Goal: Transaction & Acquisition: Purchase product/service

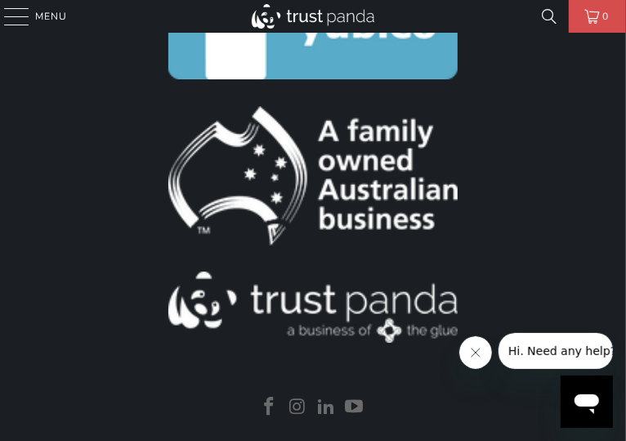
scroll to position [2615, 0]
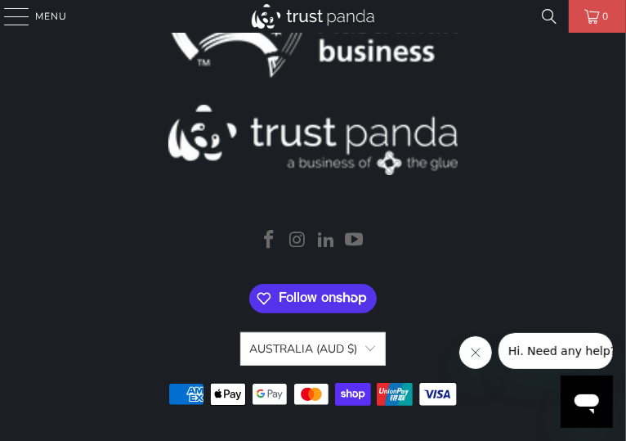
scroll to position [2587, 0]
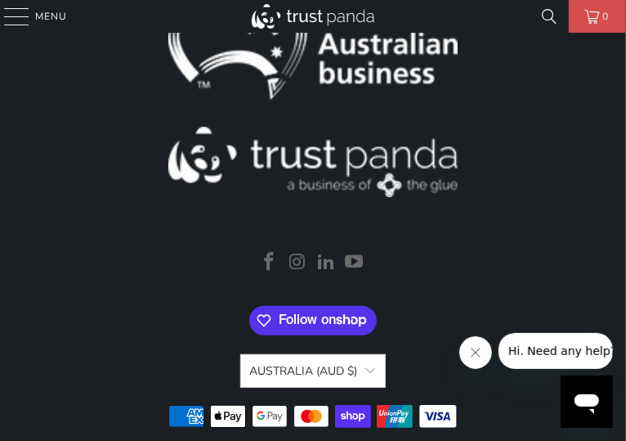
scroll to position [2751, 0]
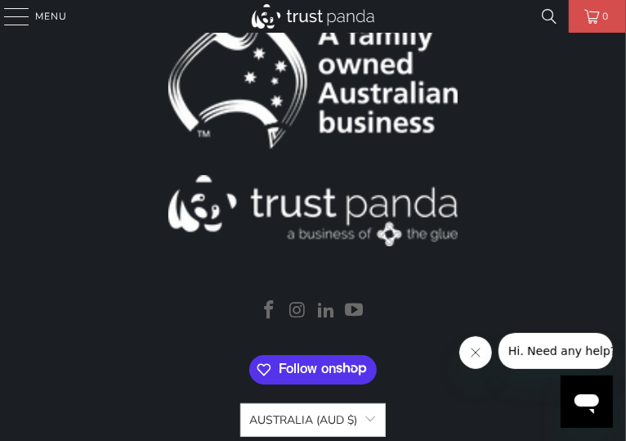
scroll to position [2506, 0]
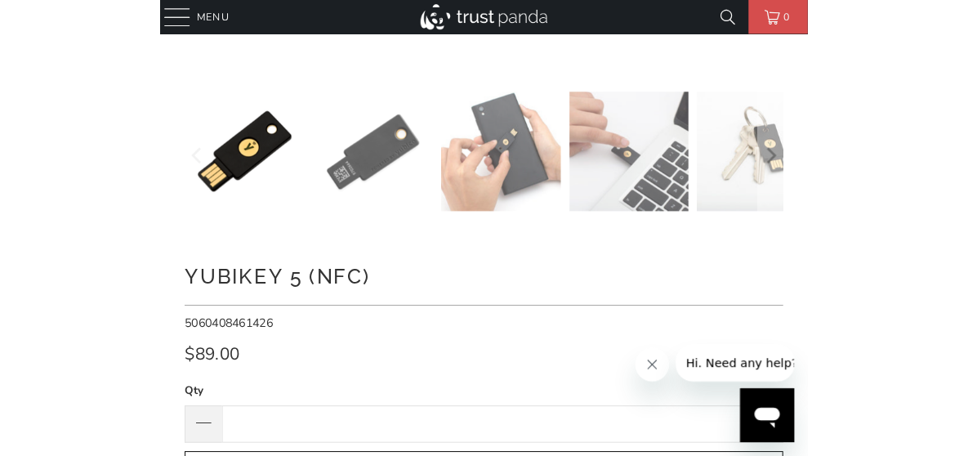
scroll to position [654, 0]
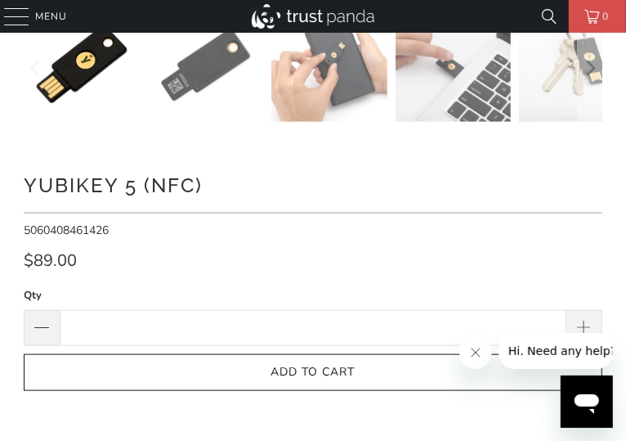
click at [245, 182] on h1 "YubiKey 5 (NFC)" at bounding box center [313, 184] width 579 height 33
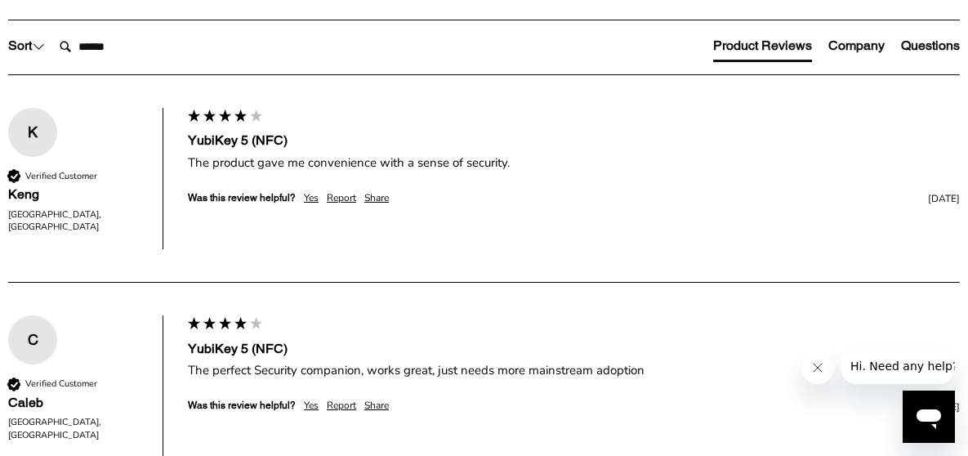
scroll to position [899, 0]
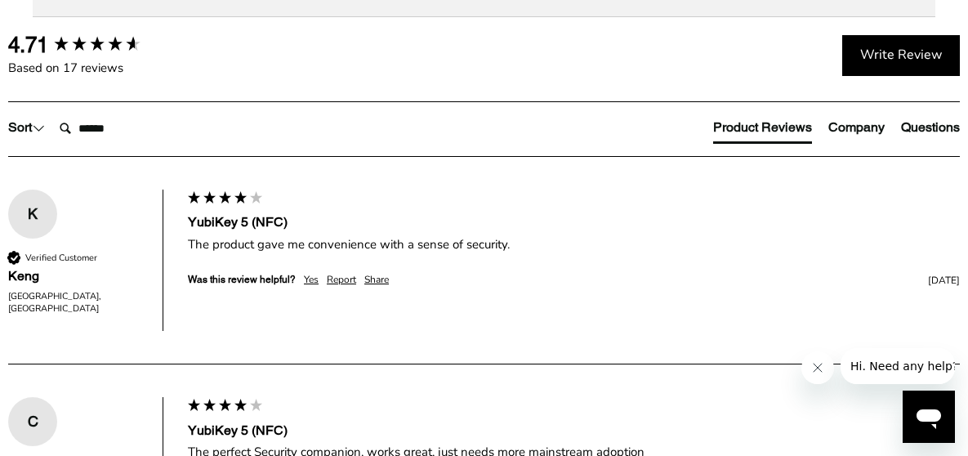
click at [0, 0] on span "Specifications" at bounding box center [0, 0] width 0 height 0
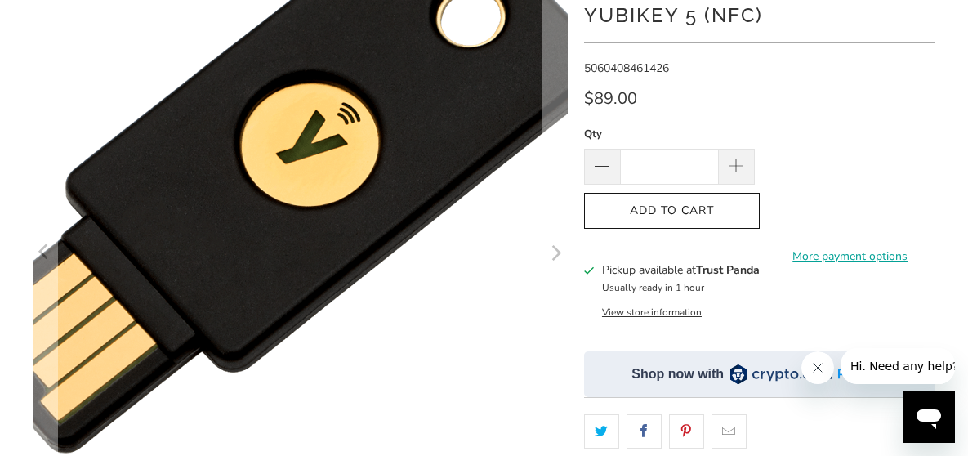
scroll to position [82, 0]
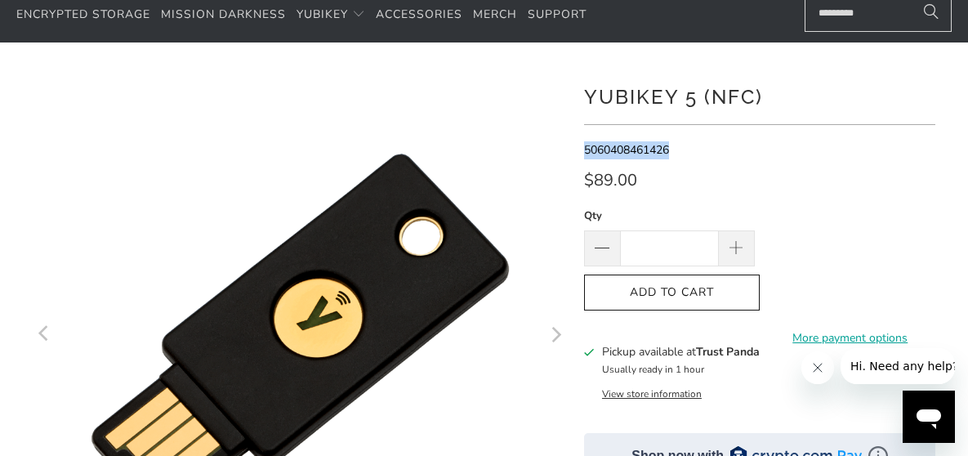
drag, startPoint x: 584, startPoint y: 146, endPoint x: 679, endPoint y: 145, distance: 94.8
click at [625, 146] on p "5060408461426" at bounding box center [759, 150] width 351 height 18
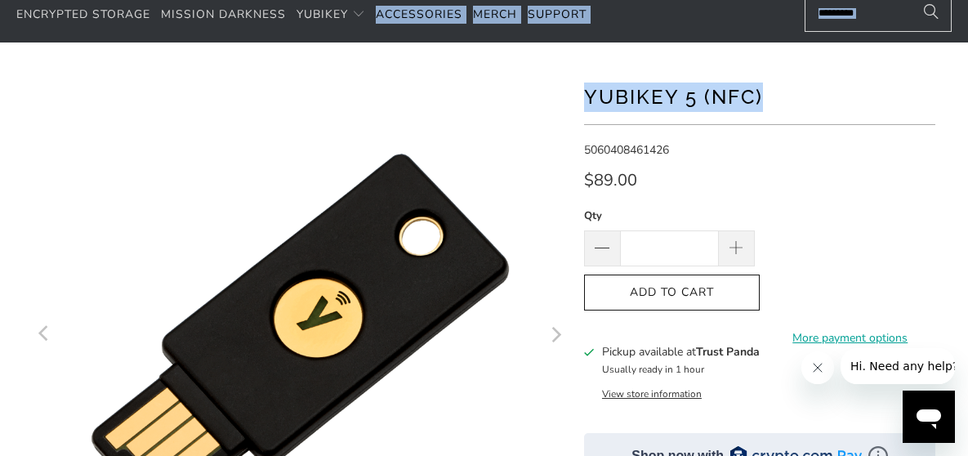
drag, startPoint x: 585, startPoint y: 94, endPoint x: 764, endPoint y: 99, distance: 179.0
copy body "Accessories Merch Support Add description, images, menus and links to your mega…"
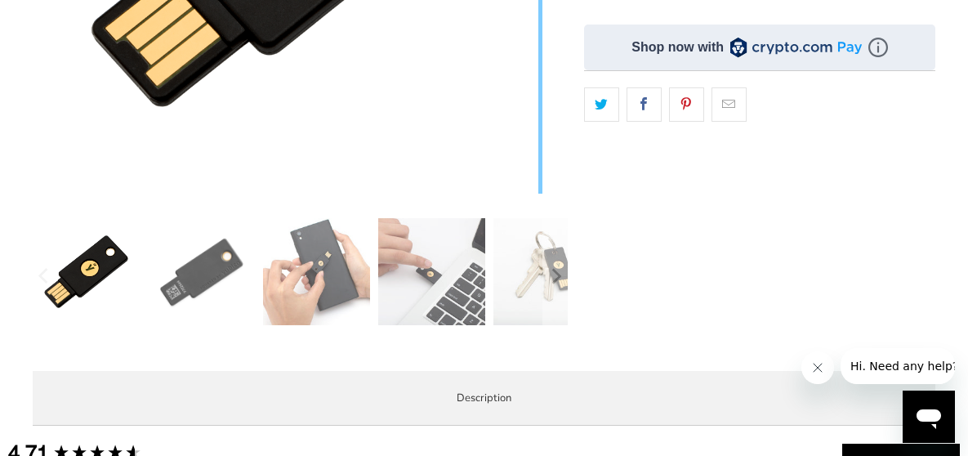
scroll to position [409, 0]
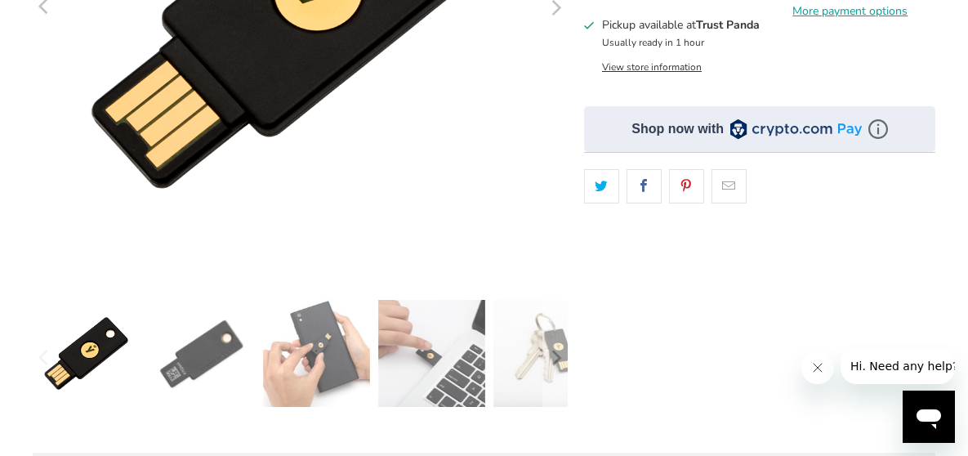
drag, startPoint x: 558, startPoint y: 183, endPoint x: 576, endPoint y: 65, distance: 119.1
click at [576, 65] on div at bounding box center [485, 130] width 920 height 780
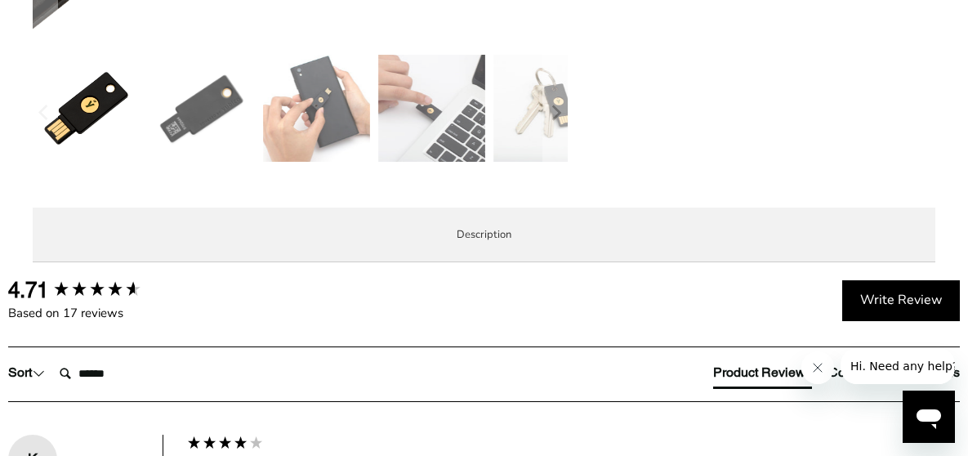
scroll to position [736, 0]
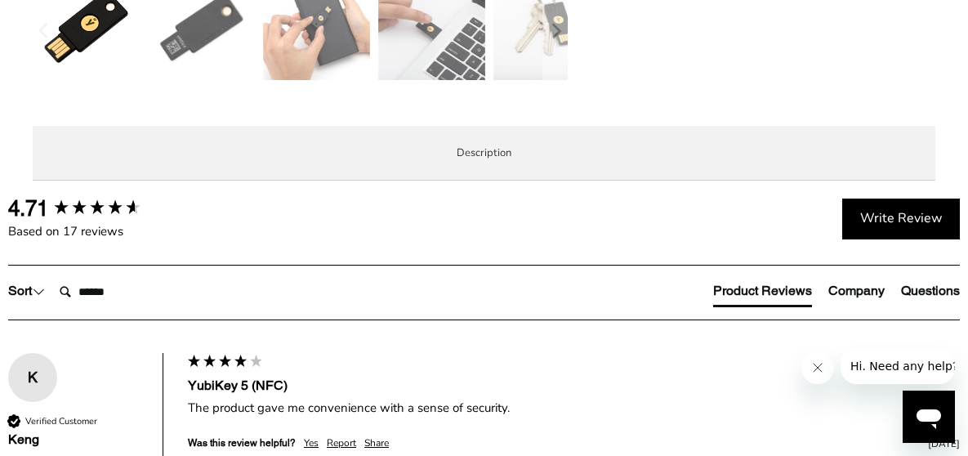
click at [0, 0] on span "Local Service & Support" at bounding box center [0, 0] width 0 height 0
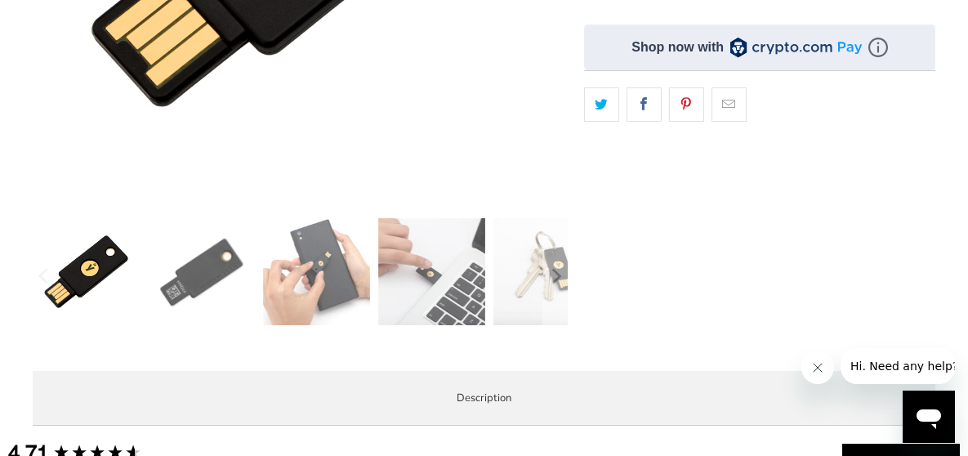
scroll to position [572, 0]
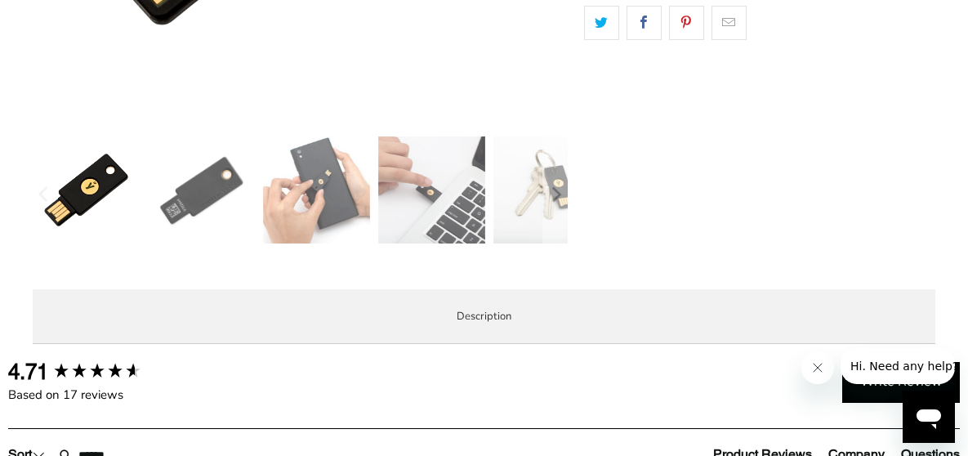
click at [0, 0] on span "Specifications" at bounding box center [0, 0] width 0 height 0
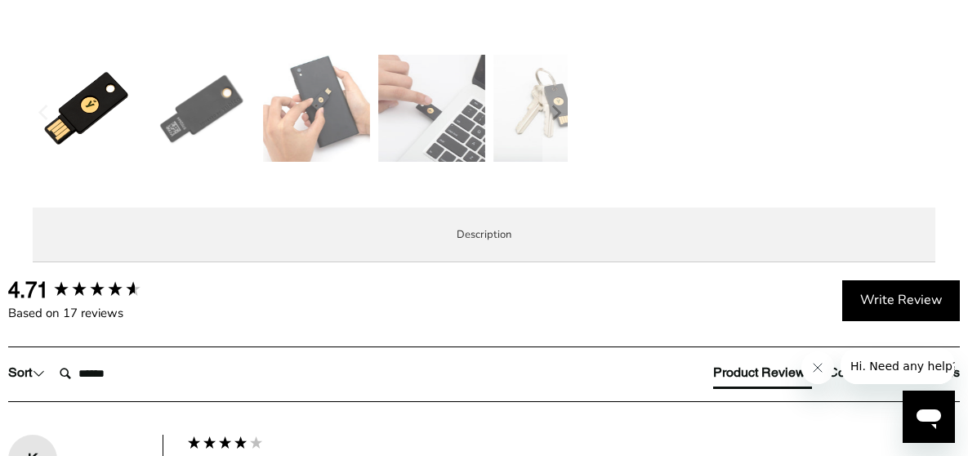
scroll to position [736, 0]
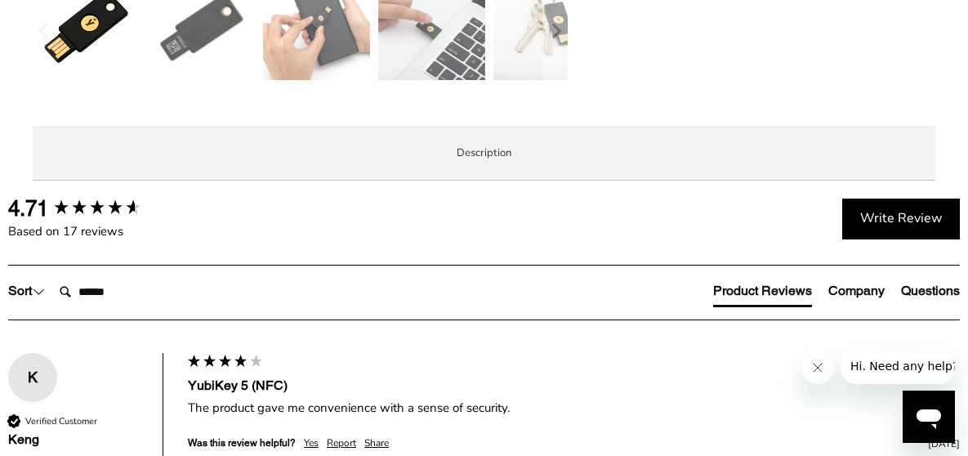
drag, startPoint x: 302, startPoint y: 295, endPoint x: 208, endPoint y: 289, distance: 94.2
click at [0, 0] on td "5060408461426" at bounding box center [0, 0] width 0 height 0
copy td "5060408461426"
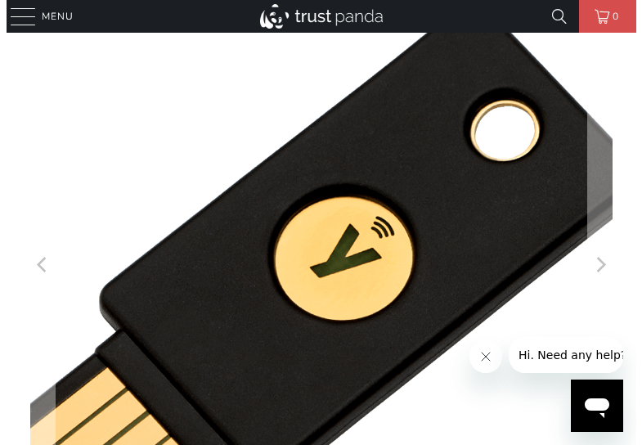
scroll to position [0, 0]
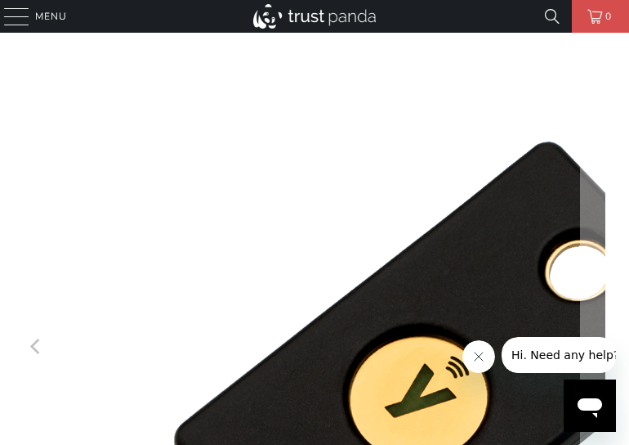
click at [141, 174] on img at bounding box center [390, 424] width 837 height 837
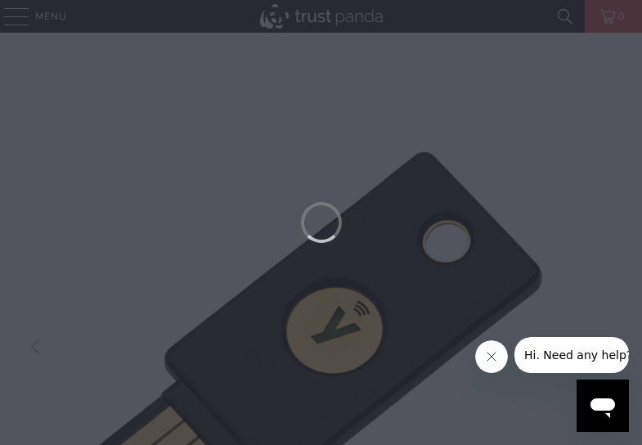
click at [145, 172] on div at bounding box center [321, 222] width 642 height 445
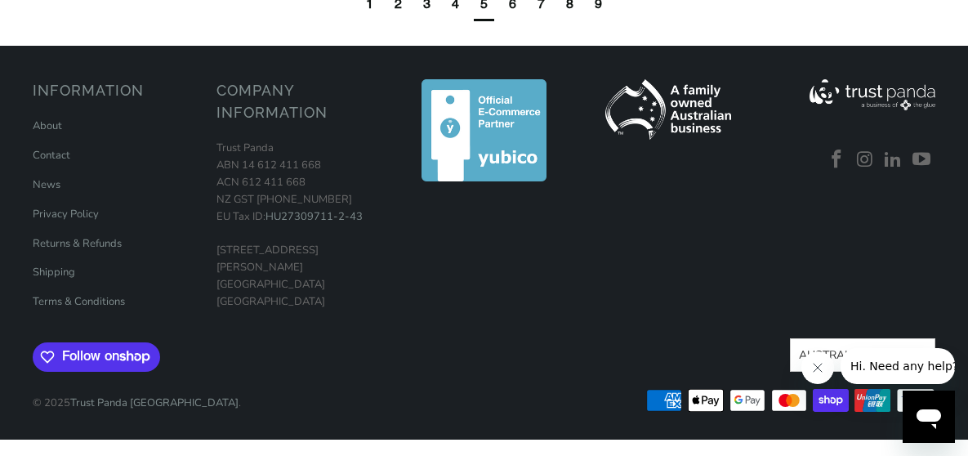
scroll to position [1880, 0]
click at [542, 13] on div "7" at bounding box center [541, 4] width 7 height 18
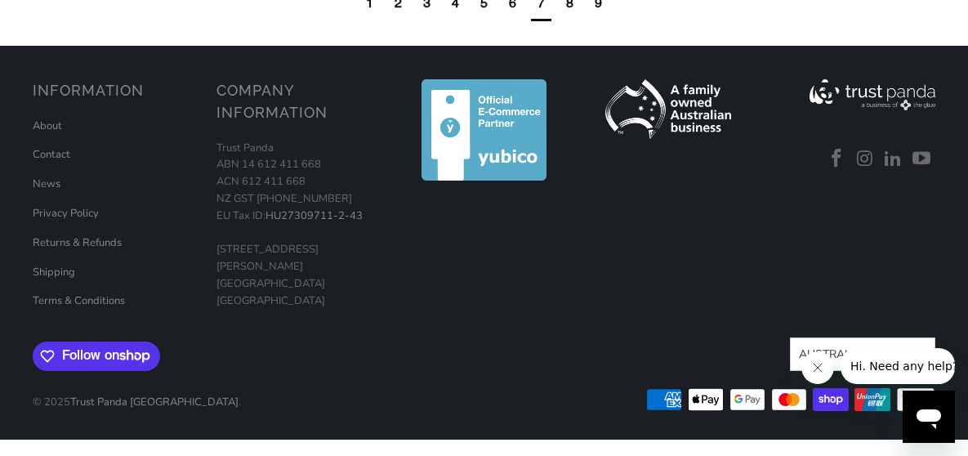
scroll to position [2019, 0]
click at [575, 20] on div "8" at bounding box center [570, 5] width 20 height 30
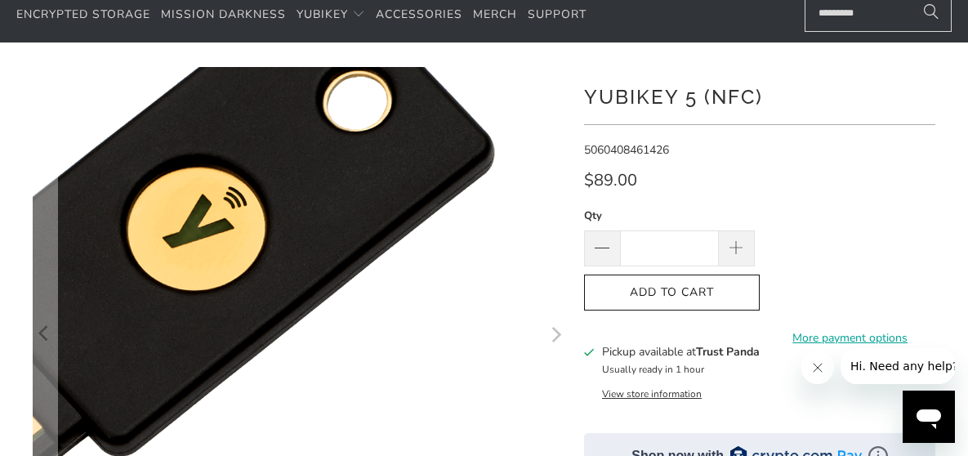
scroll to position [0, 0]
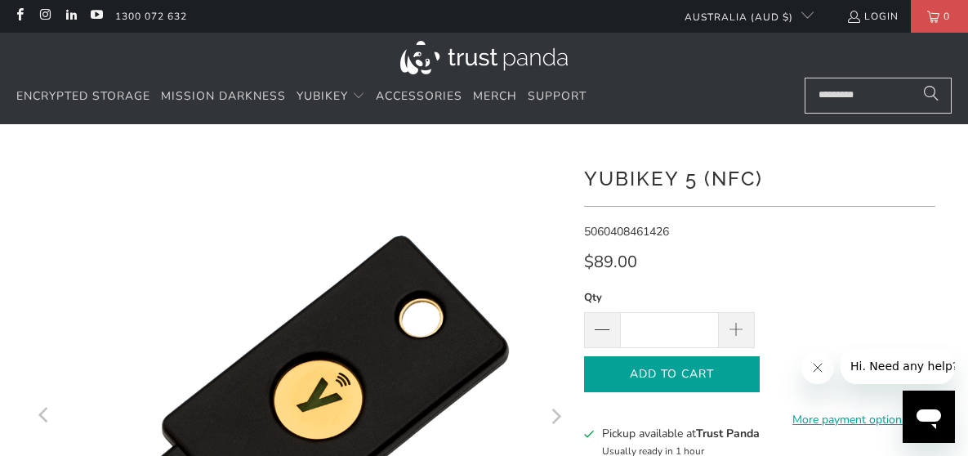
click at [625, 370] on span "Add to Cart" at bounding box center [672, 375] width 141 height 14
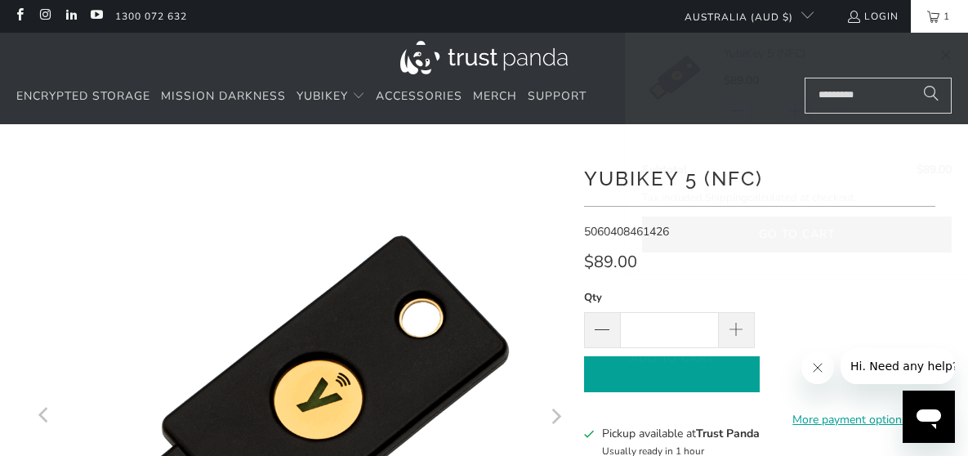
click at [625, 370] on button "Add to Cart" at bounding box center [672, 374] width 176 height 37
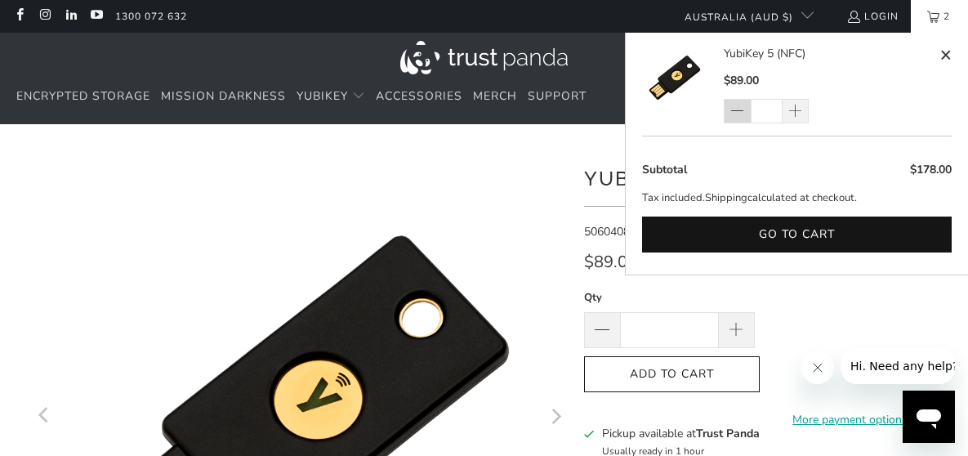
click at [625, 110] on span at bounding box center [737, 112] width 14 height 16
type input "*"
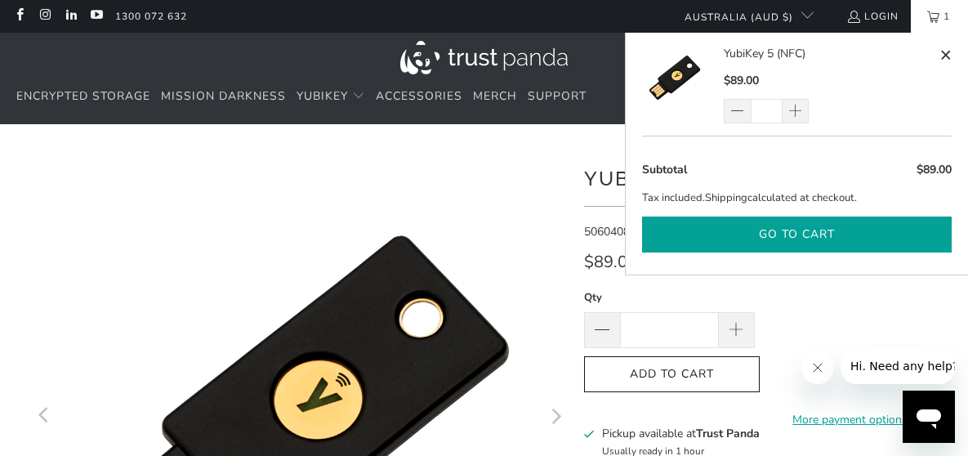
click at [625, 228] on button "Go to cart" at bounding box center [797, 235] width 310 height 37
